Goal: Information Seeking & Learning: Learn about a topic

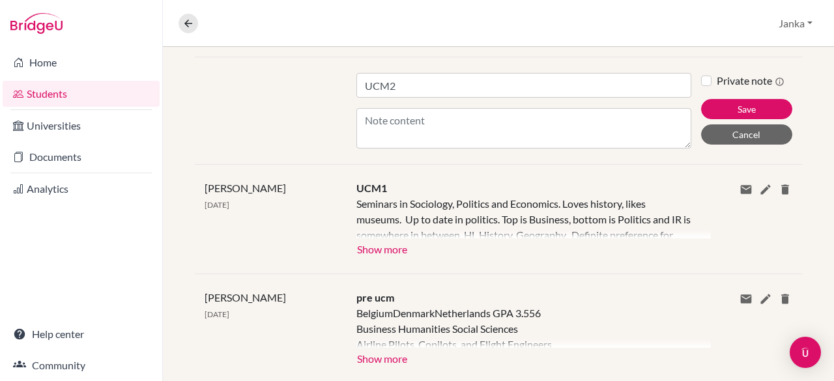
scroll to position [274, 0]
click at [379, 244] on button "Show more" at bounding box center [381, 248] width 51 height 20
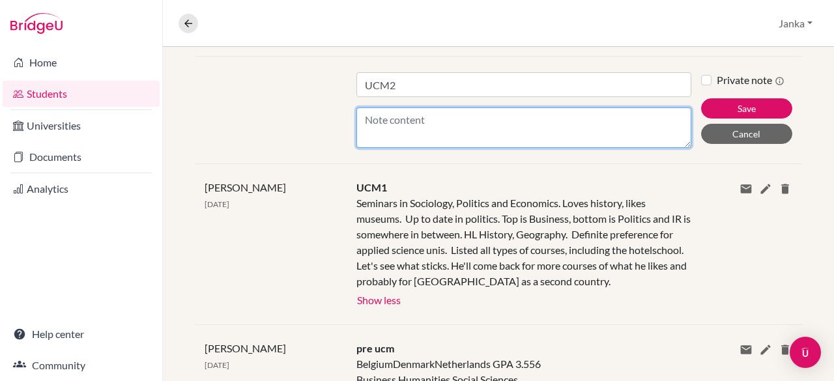
click at [435, 132] on textarea "Content" at bounding box center [523, 127] width 335 height 40
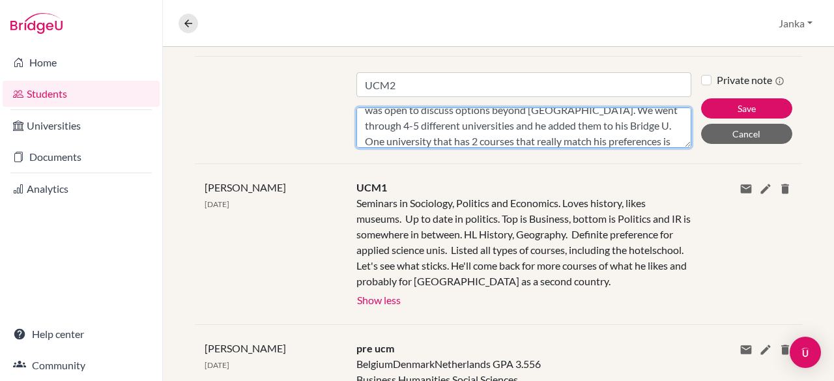
scroll to position [41, 0]
click at [438, 137] on textarea "He is really interested in Denmark and fortunatley he was open to discuss optio…" at bounding box center [523, 127] width 335 height 40
click at [548, 138] on textarea "He is really interested in Denmark and fortunatley he was open to discuss optio…" at bounding box center [523, 127] width 335 height 40
type textarea "He is really interested in Denmark and fortunatley he was open to discuss optio…"
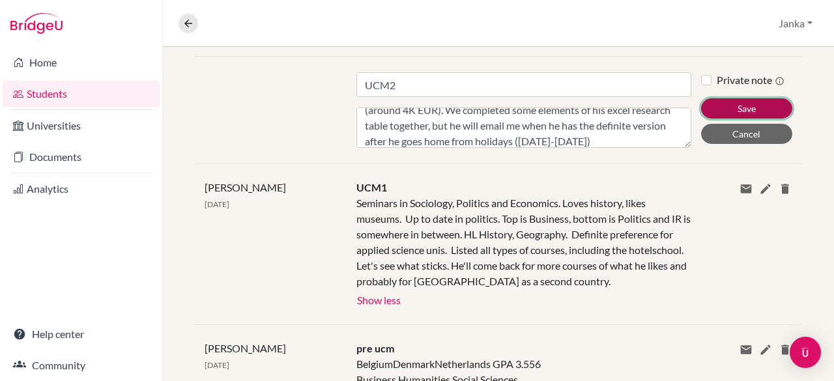
click at [712, 107] on button "Save" at bounding box center [746, 108] width 91 height 20
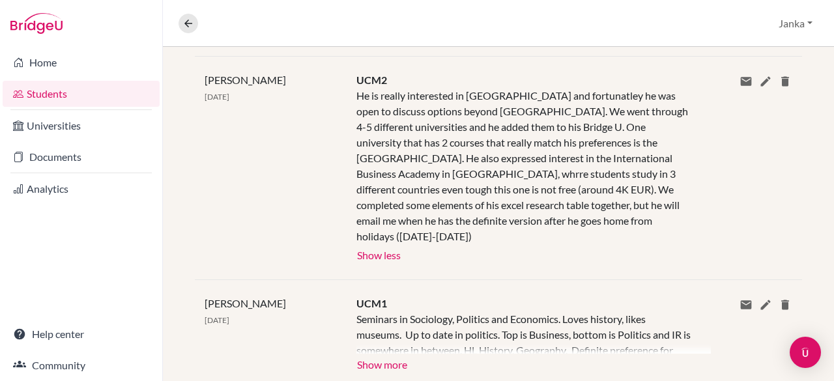
scroll to position [0, 0]
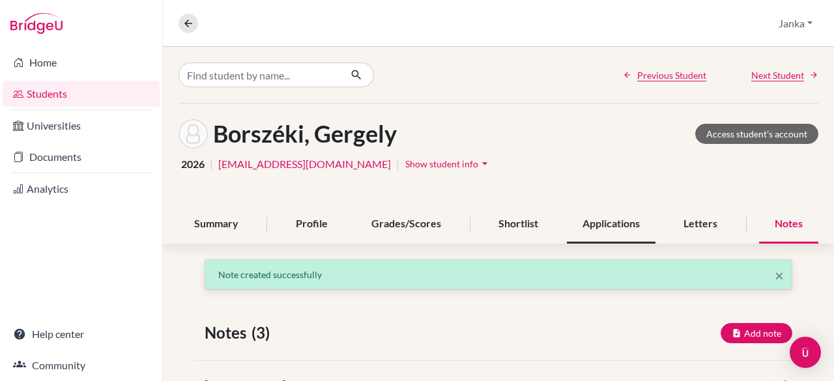
click at [586, 216] on div "Applications" at bounding box center [611, 224] width 89 height 38
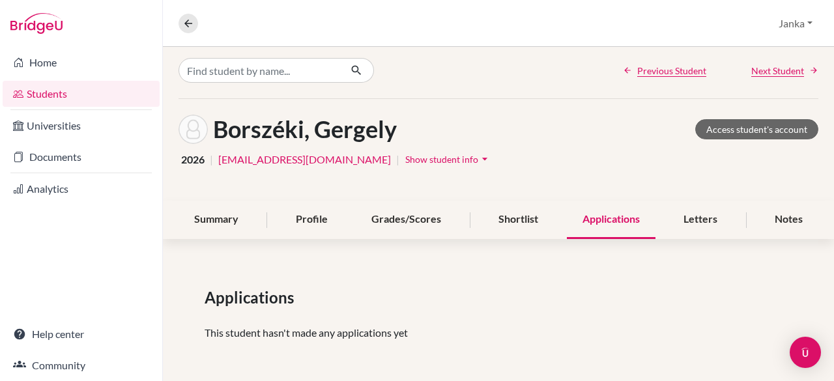
scroll to position [4, 0]
click at [518, 229] on div "Shortlist" at bounding box center [518, 220] width 71 height 38
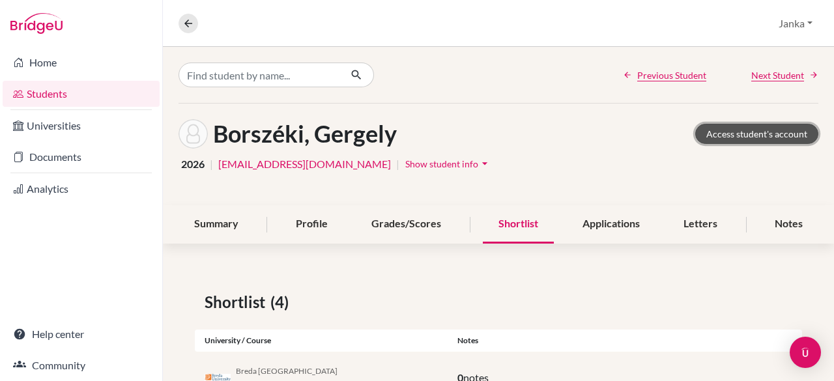
click at [742, 143] on link "Access student's account" at bounding box center [756, 134] width 123 height 20
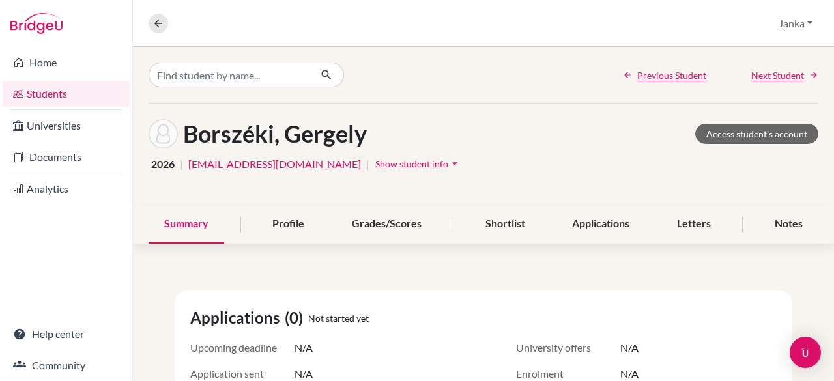
scroll to position [122, 0]
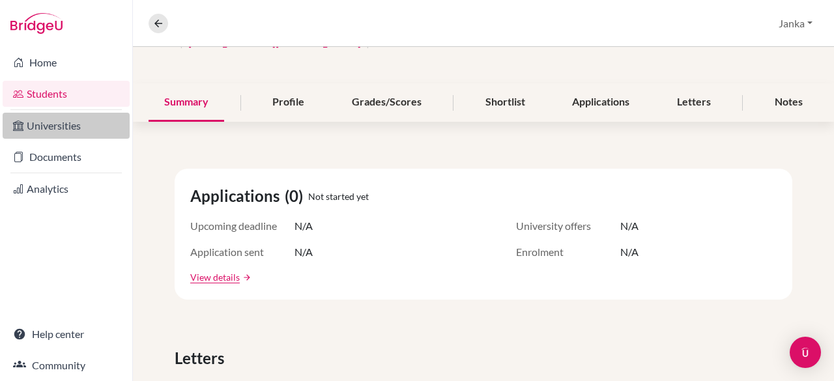
click at [35, 119] on link "Universities" at bounding box center [66, 126] width 127 height 26
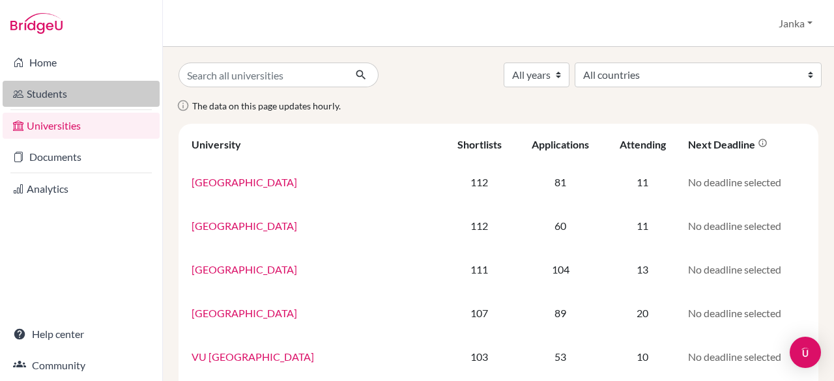
click at [60, 87] on link "Students" at bounding box center [81, 94] width 157 height 26
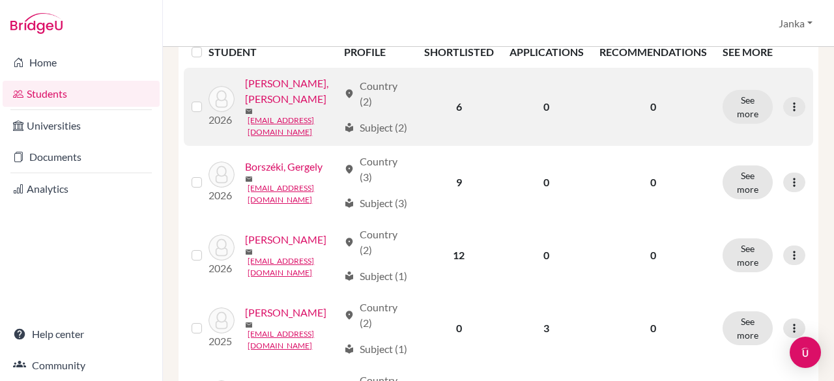
scroll to position [210, 0]
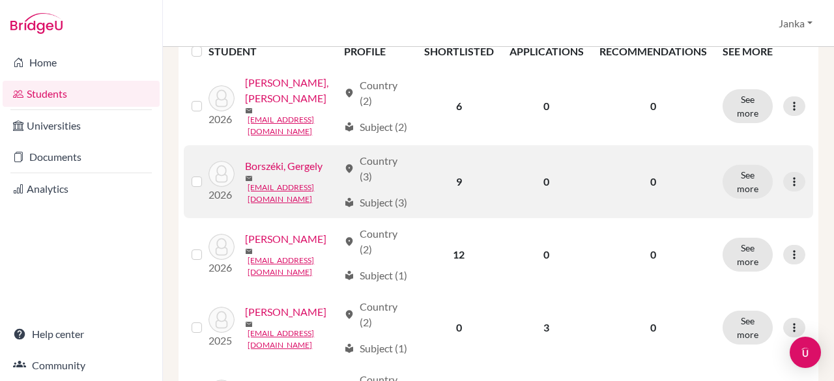
click at [247, 174] on link "Borszéki, Gergely" at bounding box center [283, 166] width 77 height 16
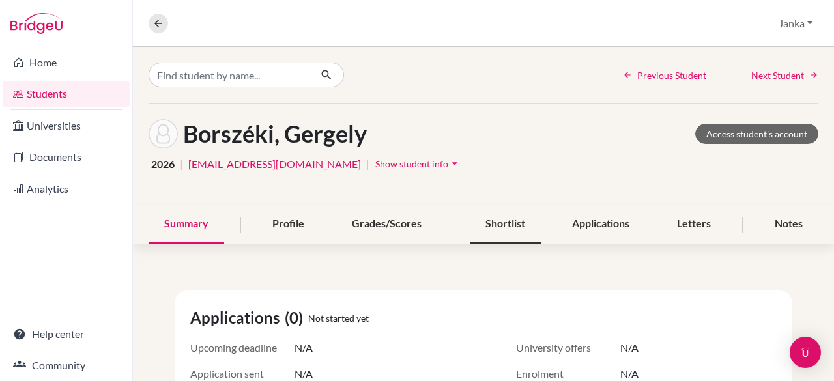
click at [499, 222] on div "Shortlist" at bounding box center [505, 224] width 71 height 38
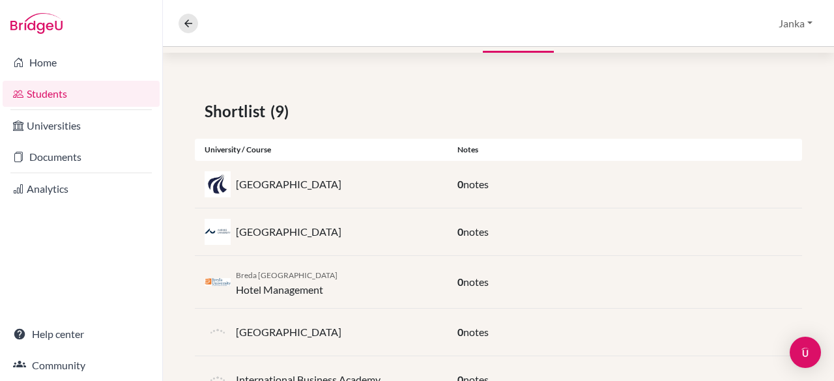
scroll to position [260, 0]
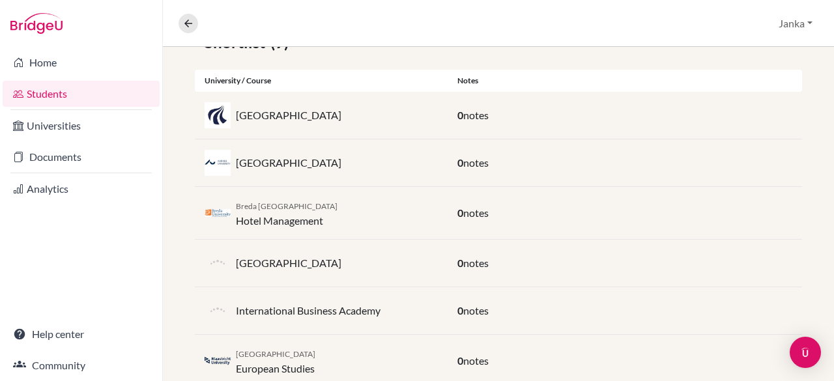
click at [473, 113] on span "notes" at bounding box center [475, 115] width 25 height 12
click at [246, 118] on p "Aalborg University" at bounding box center [289, 115] width 106 height 16
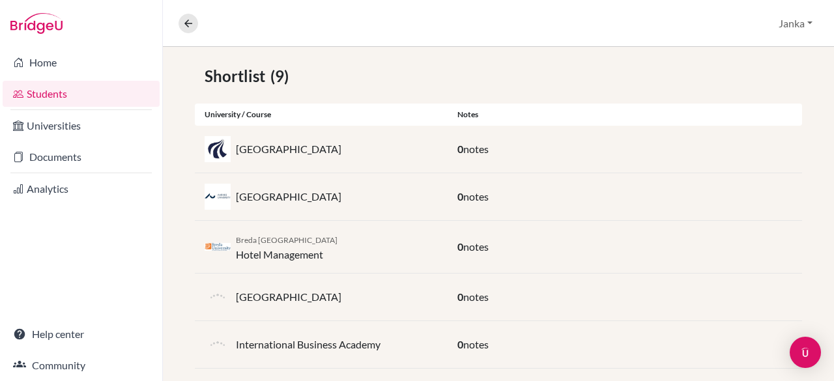
scroll to position [225, 0]
click at [249, 109] on div "University / Course" at bounding box center [321, 115] width 253 height 12
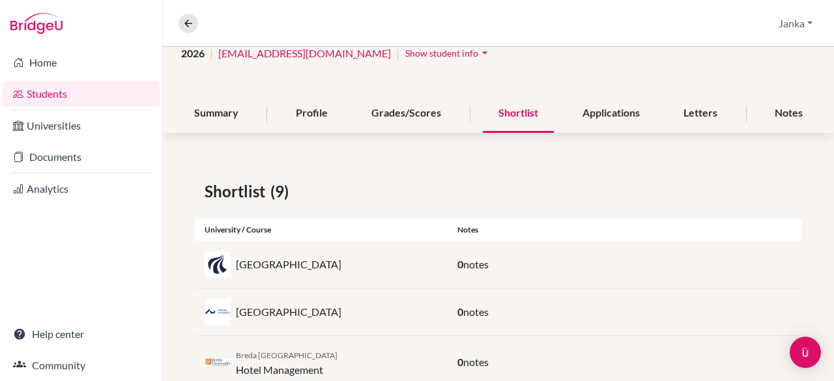
scroll to position [113, 0]
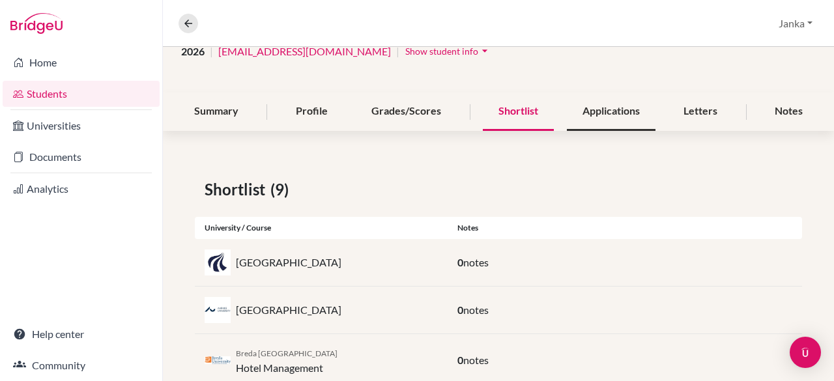
click at [600, 104] on div "Applications" at bounding box center [611, 111] width 89 height 38
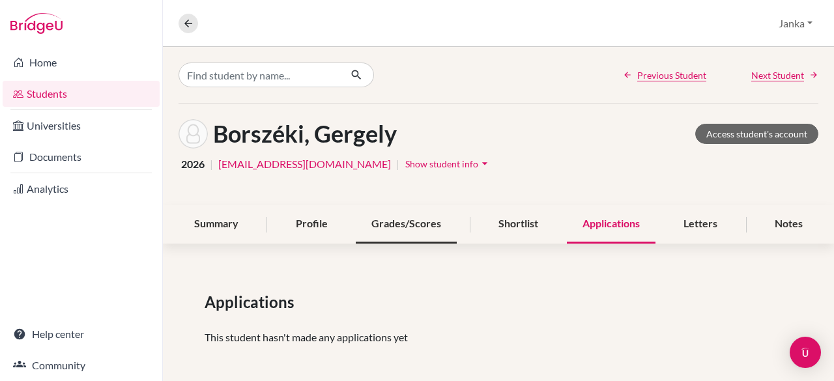
scroll to position [5, 0]
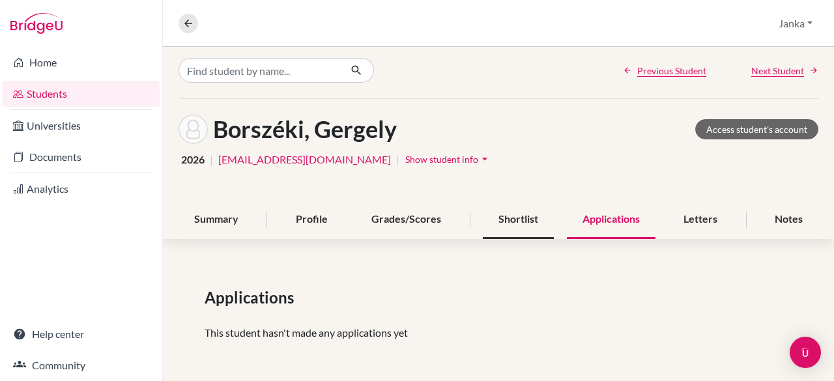
click at [513, 214] on div "Shortlist" at bounding box center [518, 220] width 71 height 38
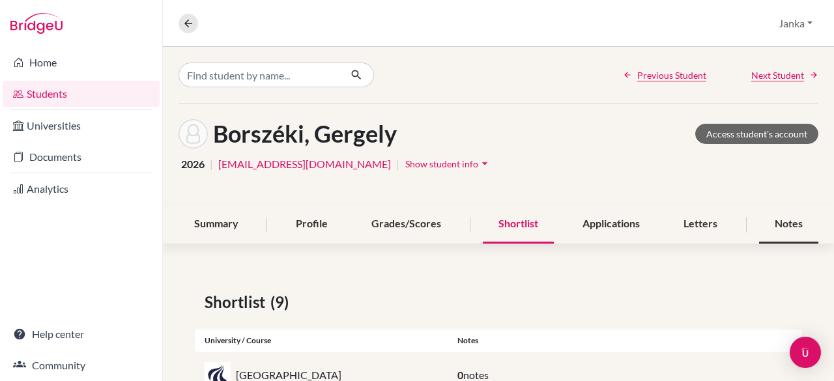
click at [785, 225] on div "Notes" at bounding box center [788, 224] width 59 height 38
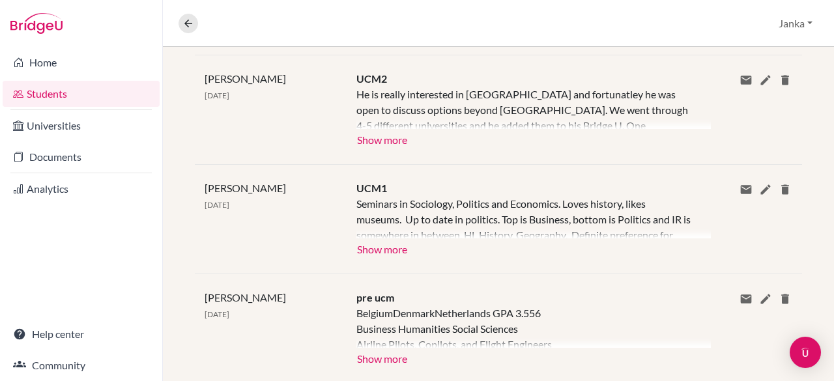
scroll to position [305, 0]
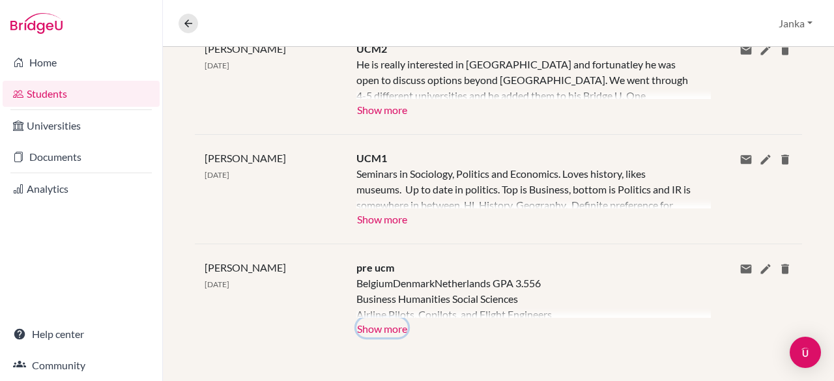
click at [395, 327] on button "Show more" at bounding box center [381, 328] width 51 height 20
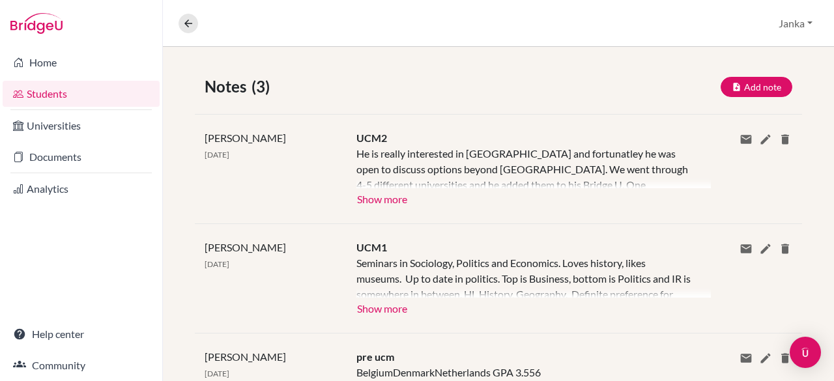
scroll to position [93, 0]
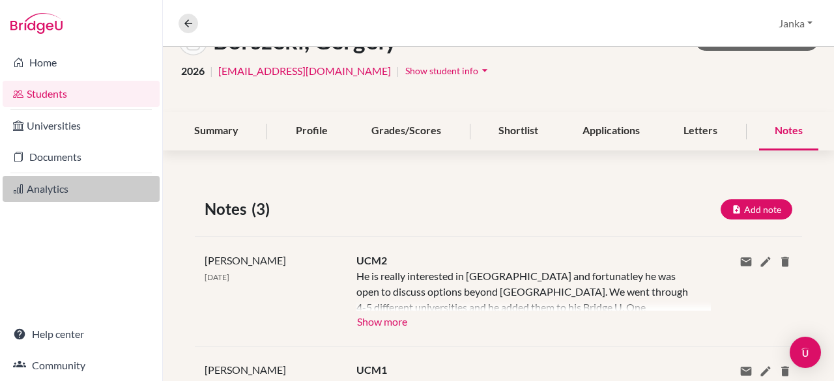
click at [76, 197] on link "Analytics" at bounding box center [81, 189] width 157 height 26
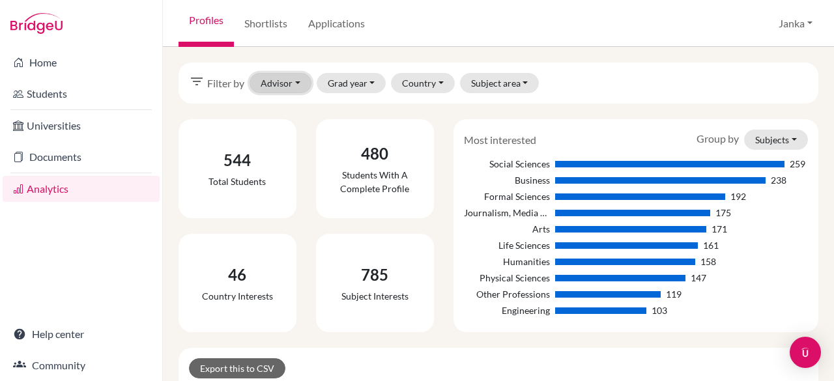
click at [305, 81] on button "Advisor" at bounding box center [280, 83] width 62 height 20
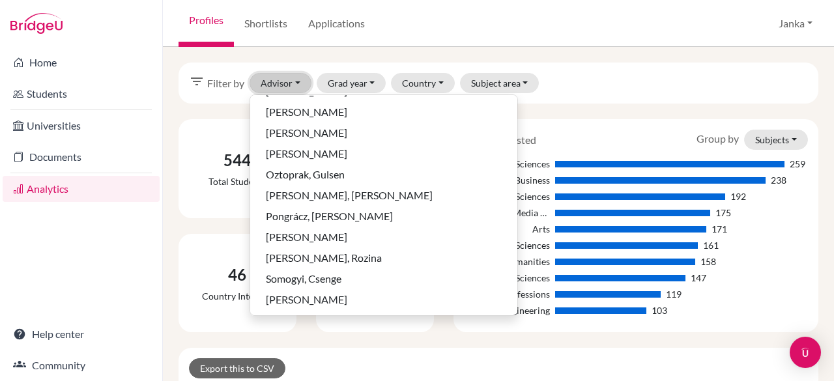
scroll to position [520, 0]
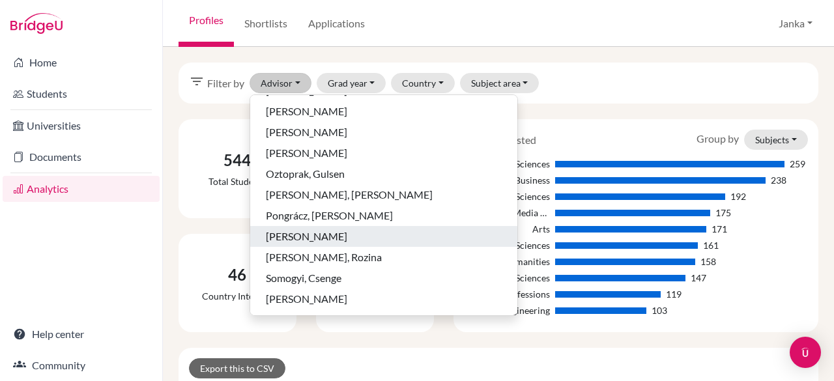
click at [311, 232] on span "[PERSON_NAME]" at bounding box center [306, 237] width 81 height 16
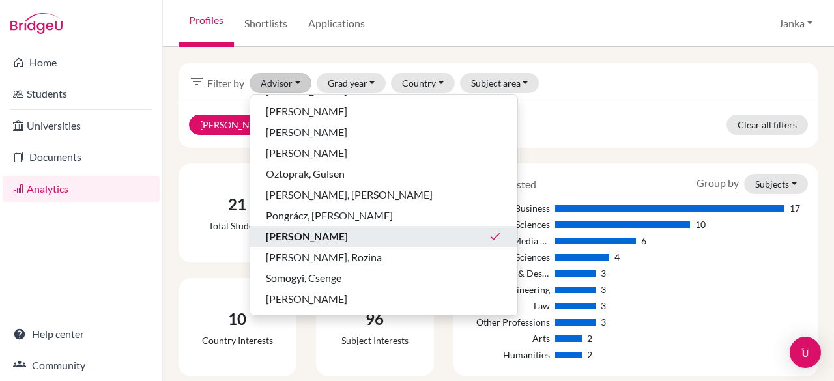
click at [439, 141] on div "Reke, Janka clear Clear all filters" at bounding box center [498, 126] width 640 height 44
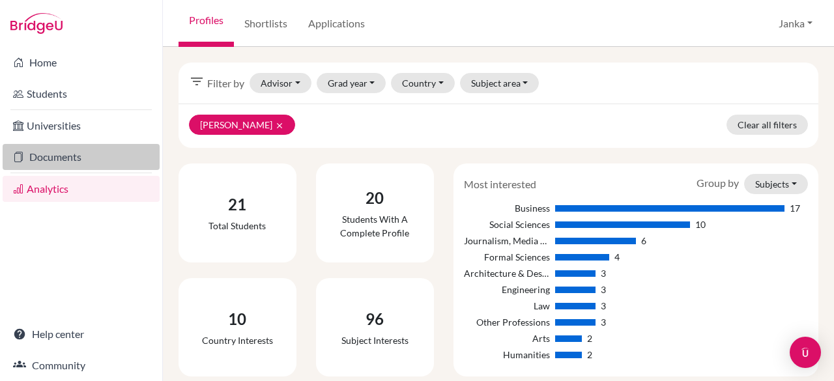
click at [76, 162] on link "Documents" at bounding box center [81, 157] width 157 height 26
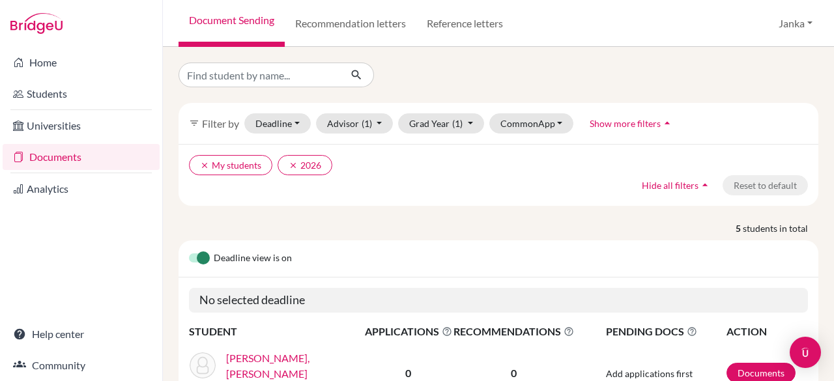
click at [76, 128] on link "Universities" at bounding box center [81, 126] width 157 height 26
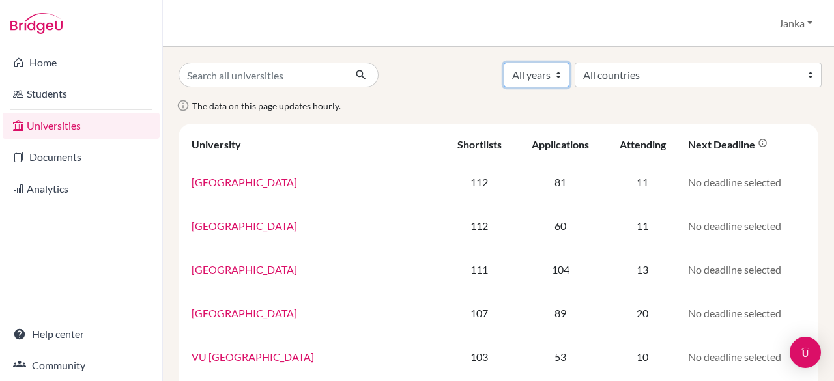
click at [569, 79] on select "All years 2026 2025 2024 2023 2022 2021 2000" at bounding box center [536, 75] width 66 height 25
select select "2026"
click at [569, 63] on select "All years 2026 2025 2024 2023 2022 2021 2000" at bounding box center [536, 75] width 66 height 25
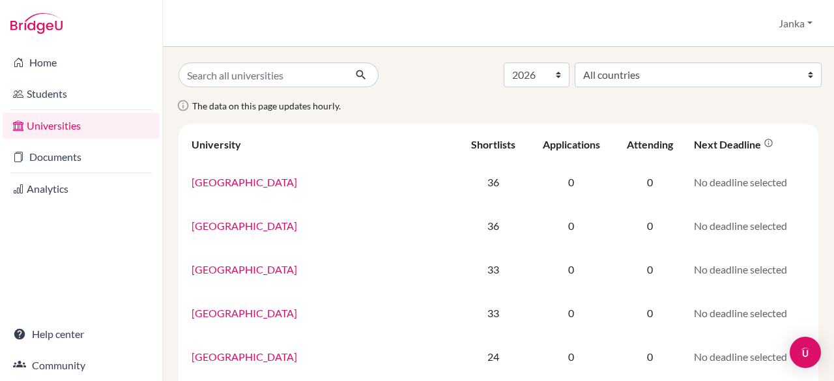
select select "2026"
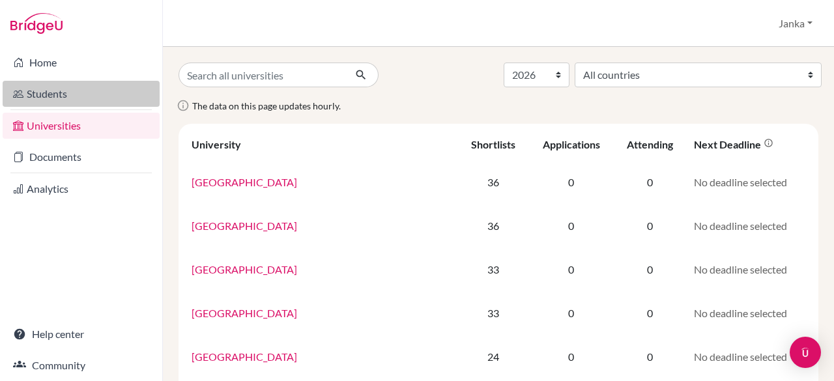
click at [63, 91] on link "Students" at bounding box center [81, 94] width 157 height 26
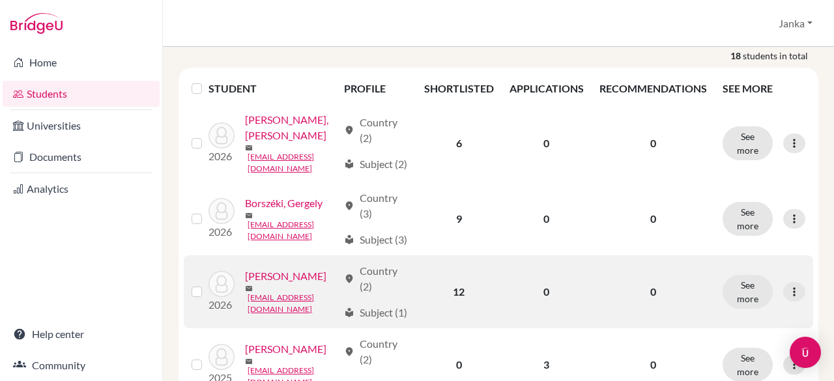
scroll to position [173, 0]
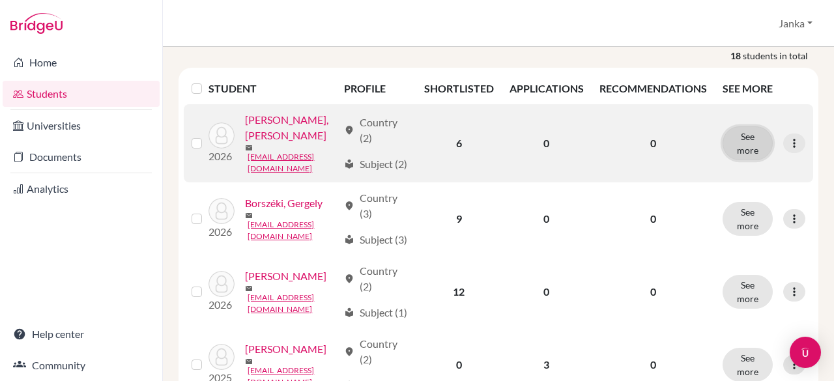
click at [752, 148] on button "See more" at bounding box center [747, 143] width 50 height 34
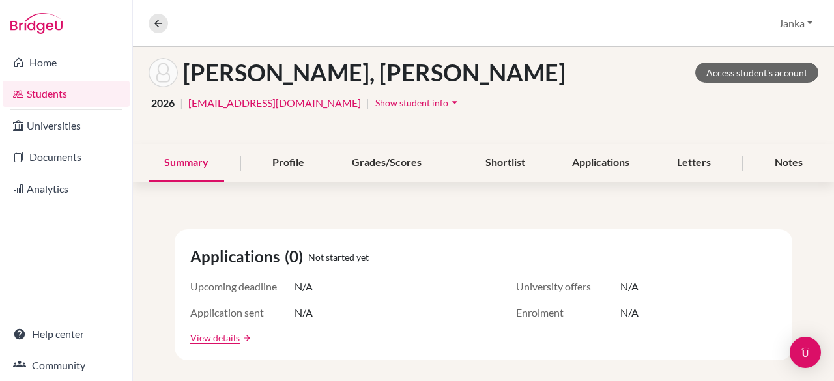
scroll to position [62, 0]
click at [679, 163] on div "Letters" at bounding box center [693, 162] width 65 height 38
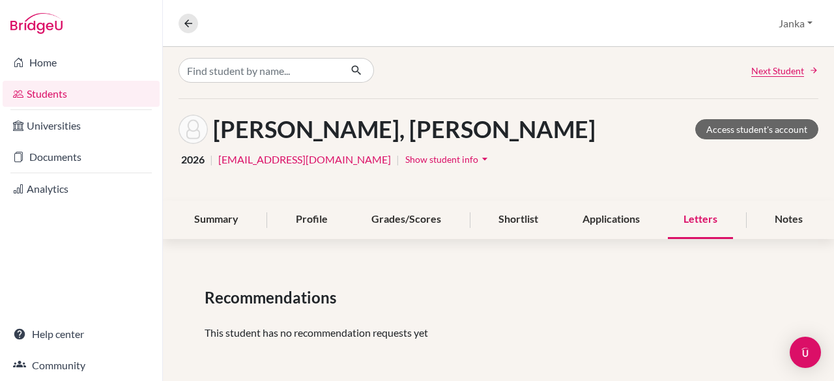
scroll to position [5, 0]
click at [207, 220] on div "Summary" at bounding box center [216, 220] width 76 height 38
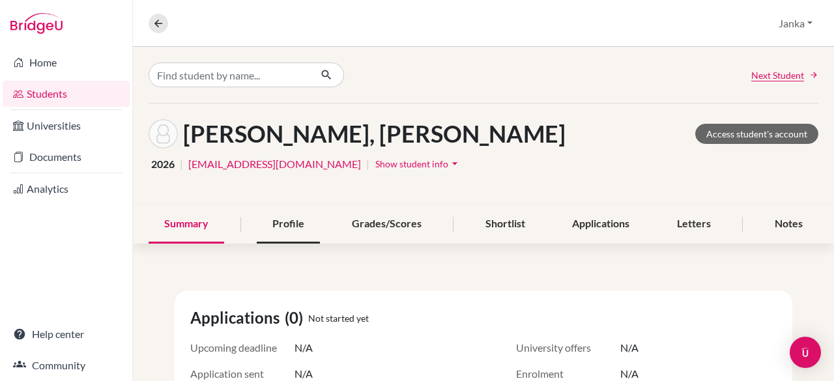
click at [277, 222] on div "Profile" at bounding box center [288, 224] width 63 height 38
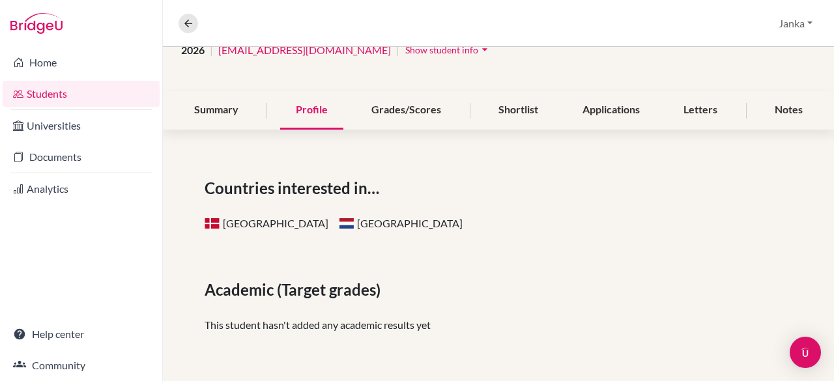
scroll to position [115, 0]
click at [387, 102] on div "Grades/Scores" at bounding box center [406, 110] width 101 height 38
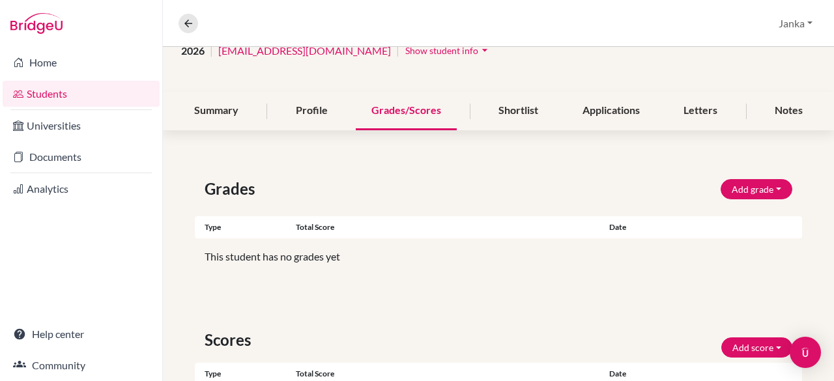
scroll to position [107, 0]
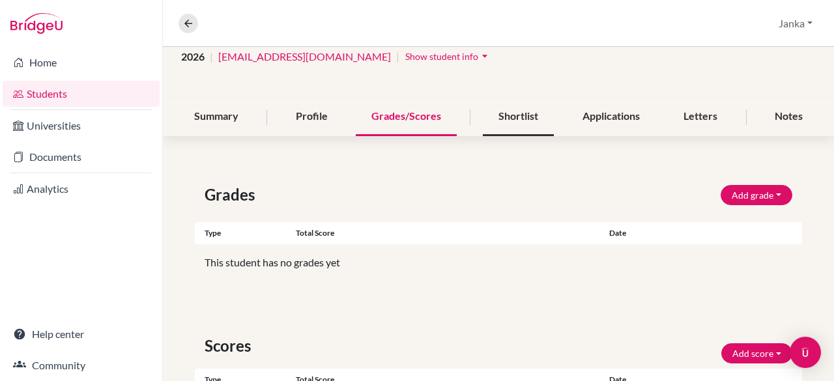
click at [520, 128] on div "Shortlist" at bounding box center [518, 117] width 71 height 38
